Goal: Find specific page/section: Find specific page/section

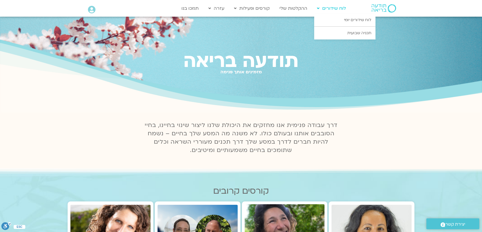
click at [334, 9] on link "לוח שידורים" at bounding box center [331, 8] width 35 height 11
click at [341, 21] on link "לוח שידורים יומי" at bounding box center [344, 20] width 61 height 13
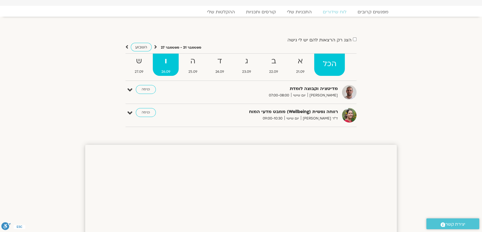
scroll to position [13, 0]
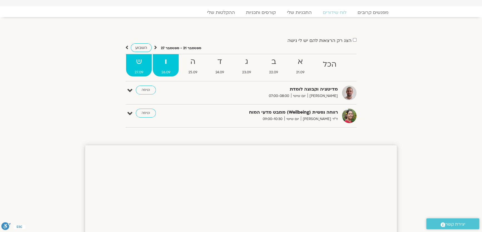
click at [139, 67] on strong "ש" at bounding box center [139, 62] width 26 height 13
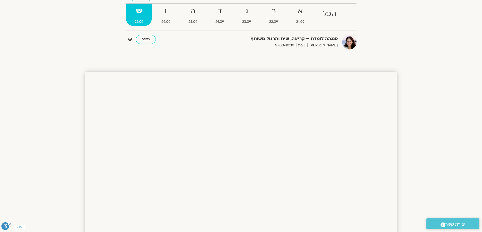
scroll to position [39, 0]
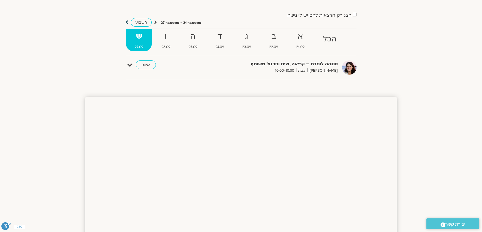
click at [126, 24] on icon at bounding box center [127, 22] width 3 height 6
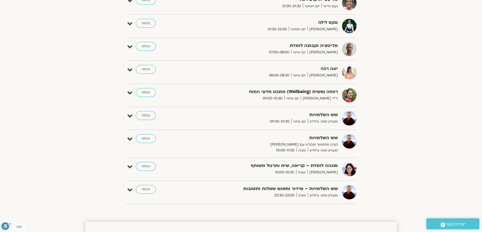
scroll to position [1861, 0]
